Goal: Task Accomplishment & Management: Manage account settings

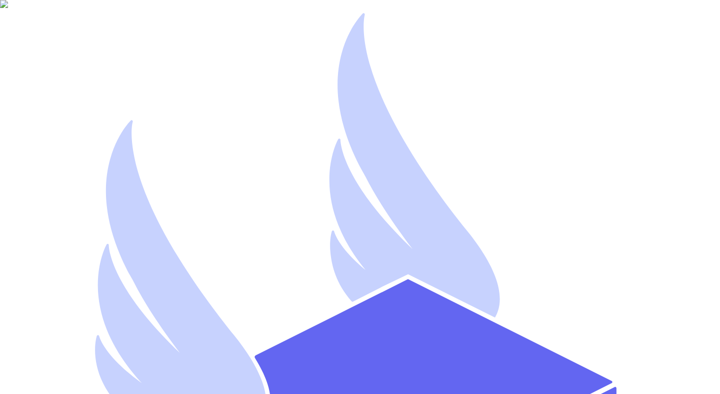
type input "mutahhar.ahmad+8@thryftship.com"
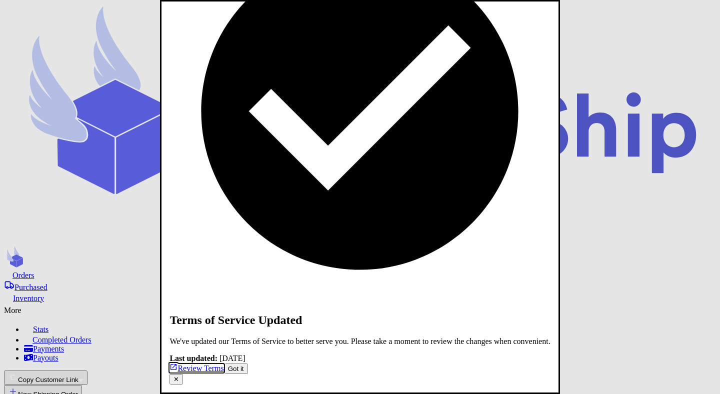
click at [388, 337] on p "We've updated our Terms of Service to better serve you. Please take a moment to…" at bounding box center [360, 341] width 381 height 9
click at [421, 337] on p "We've updated our Terms of Service to better serve you. Please take a moment to…" at bounding box center [360, 341] width 381 height 9
click at [434, 314] on h2 "Terms of Service Updated" at bounding box center [360, 321] width 381 height 14
click at [224, 364] on link "Review Terms" at bounding box center [197, 368] width 54 height 9
click at [366, 337] on p "We've updated our Terms of Service to better serve you. Please take a moment to…" at bounding box center [360, 341] width 381 height 9
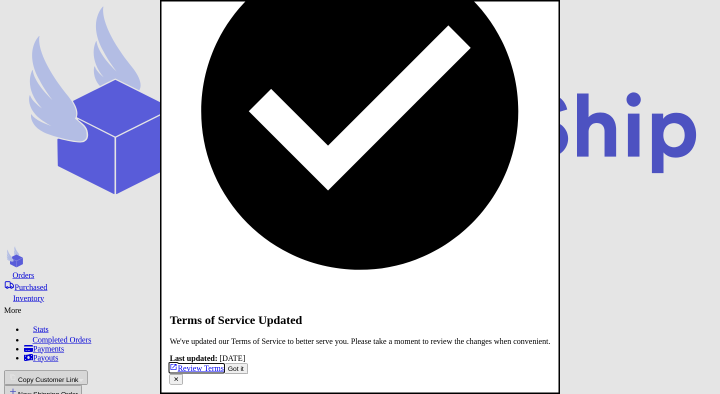
click at [444, 337] on p "We've updated our Terms of Service to better serve you. Please take a moment to…" at bounding box center [360, 341] width 381 height 9
click at [183, 374] on button "✕" at bounding box center [177, 379] width 14 height 11
click at [248, 364] on button "Got it" at bounding box center [236, 369] width 24 height 11
click at [183, 374] on button "✕" at bounding box center [177, 379] width 14 height 11
